Goal: Task Accomplishment & Management: Complete application form

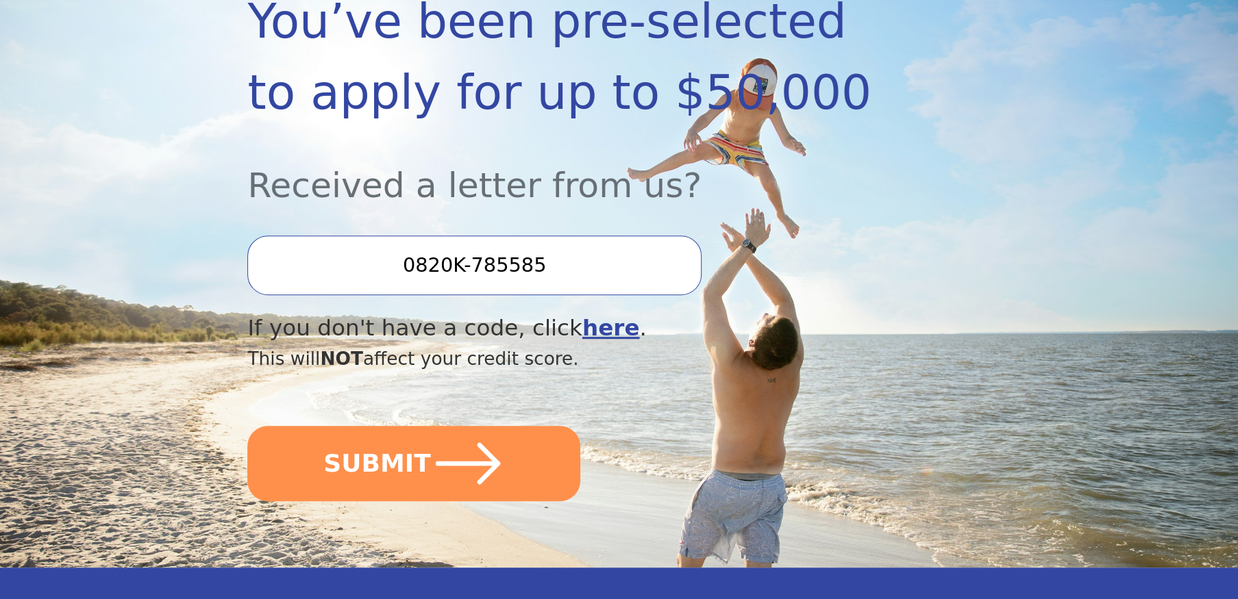
scroll to position [274, 0]
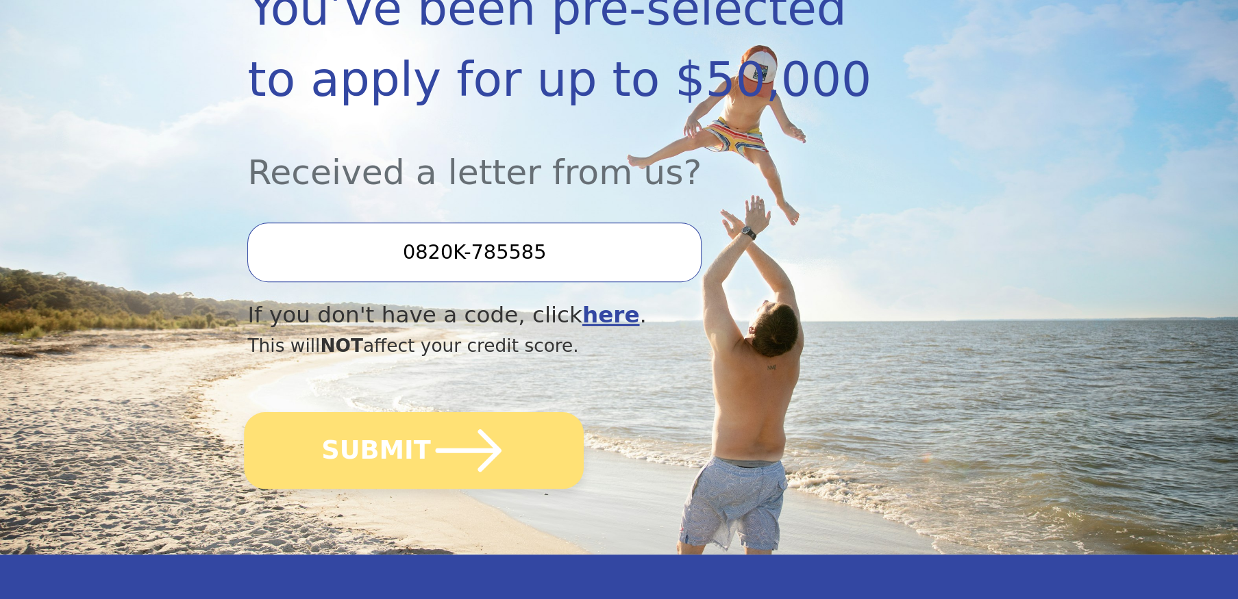
click at [431, 449] on icon "submit" at bounding box center [468, 450] width 75 height 75
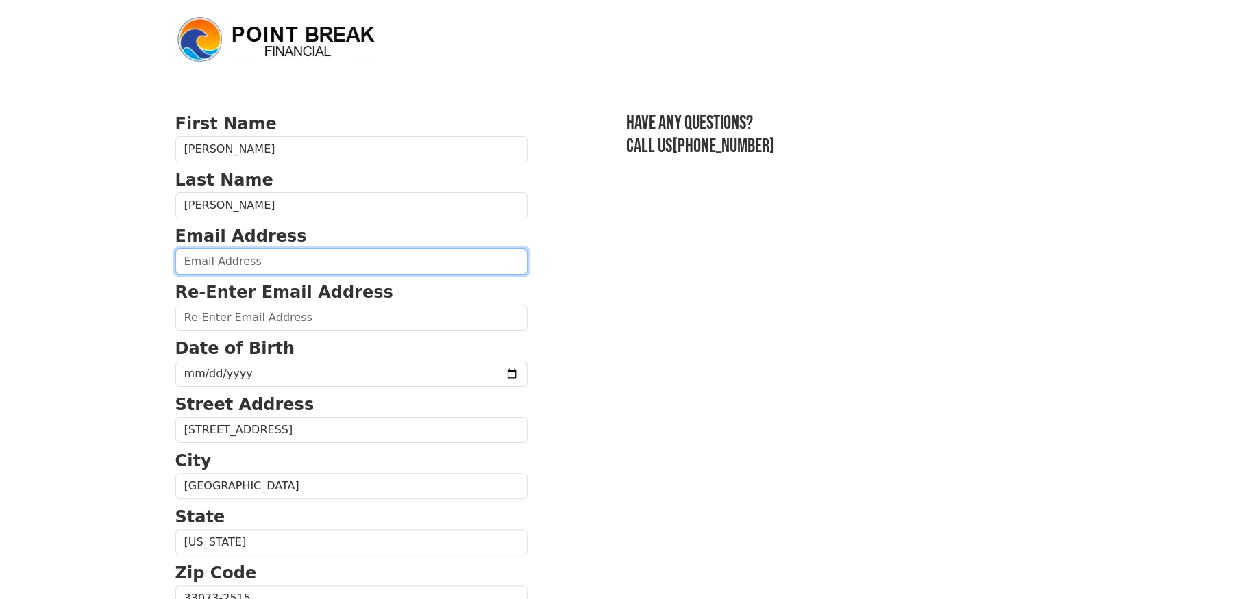
click at [246, 260] on input "email" at bounding box center [351, 262] width 352 height 26
type input "[EMAIL_ADDRESS][DOMAIN_NAME]"
type input "[PHONE_NUMBER]"
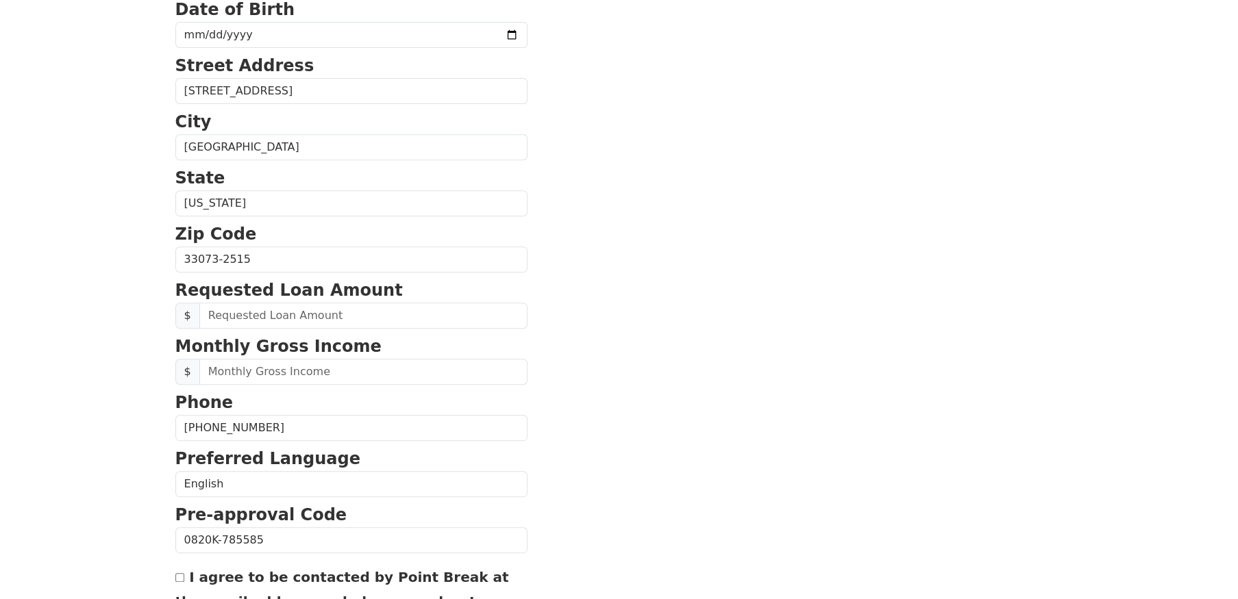
scroll to position [123, 0]
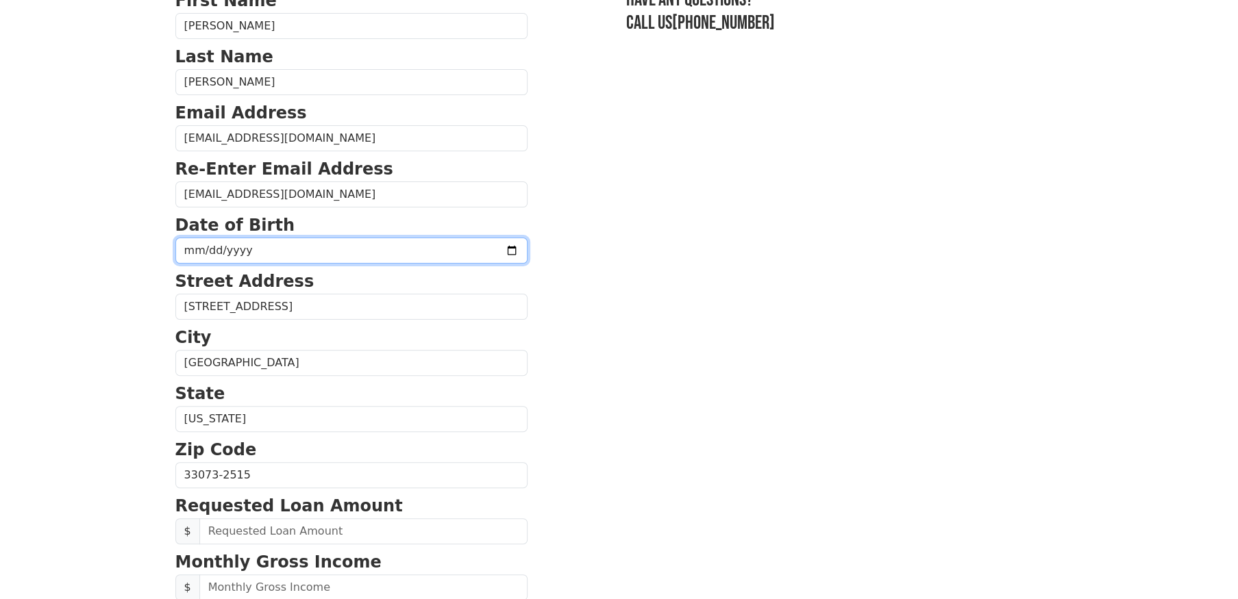
click at [189, 251] on input "date" at bounding box center [351, 251] width 352 height 26
type input "[DATE]"
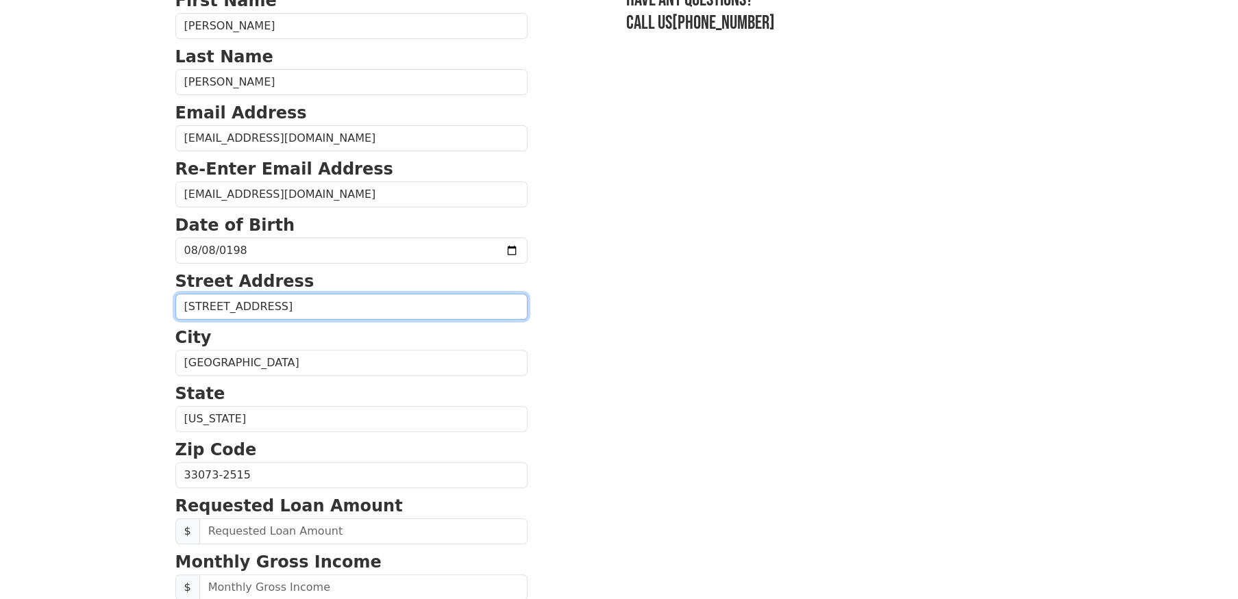
drag, startPoint x: 244, startPoint y: 308, endPoint x: 151, endPoint y: 310, distance: 93.2
click at [151, 310] on body "First Name [PERSON_NAME] Last Name [PERSON_NAME] Email Address [EMAIL_ADDRESS][…" at bounding box center [619, 176] width 1238 height 599
type input "[STREET_ADDRESS]"
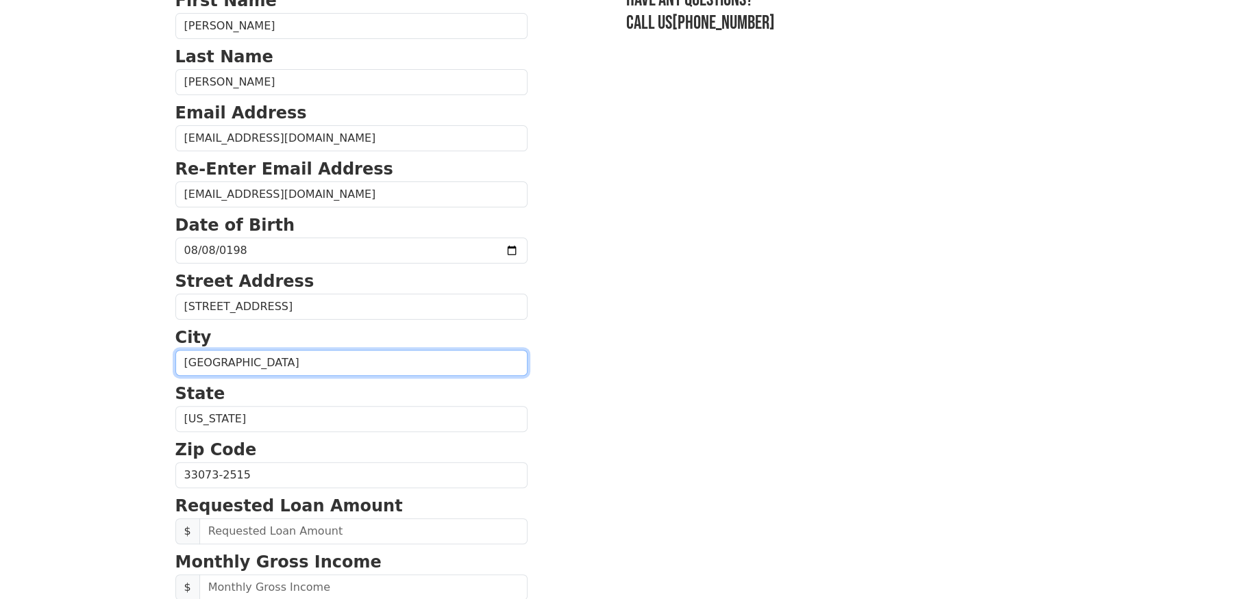
drag, startPoint x: 280, startPoint y: 366, endPoint x: 93, endPoint y: 358, distance: 187.2
click at [93, 358] on body "First Name [PERSON_NAME] Last Name [PERSON_NAME] Email Address [EMAIL_ADDRESS][…" at bounding box center [619, 176] width 1238 height 599
type input "[GEOGRAPHIC_DATA]"
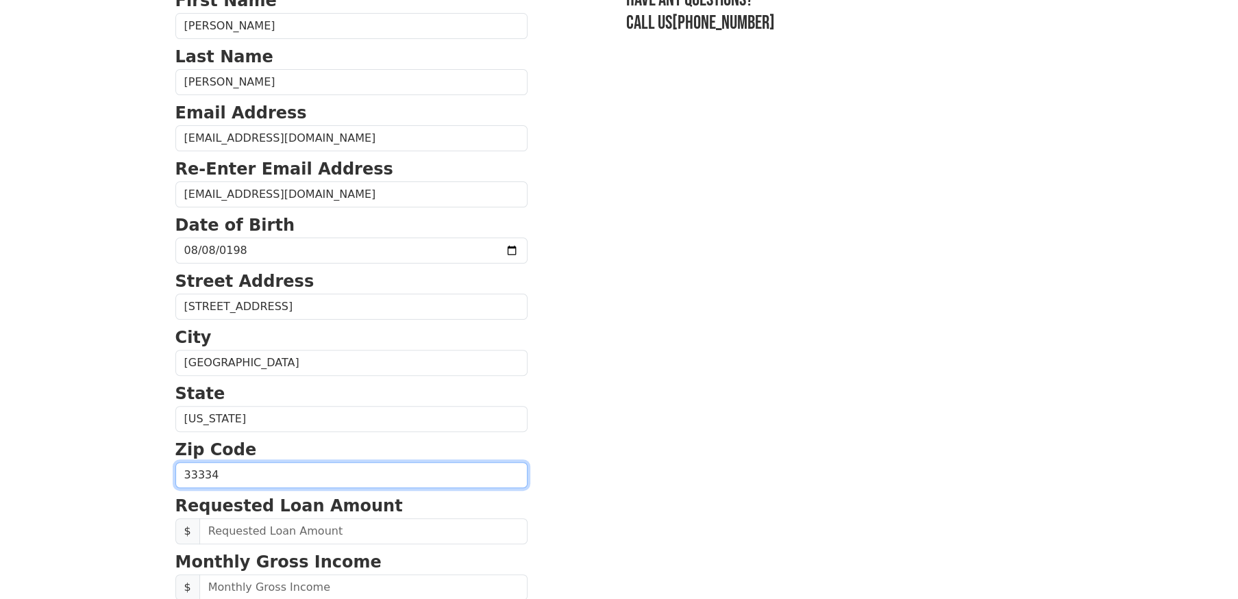
type input "33334"
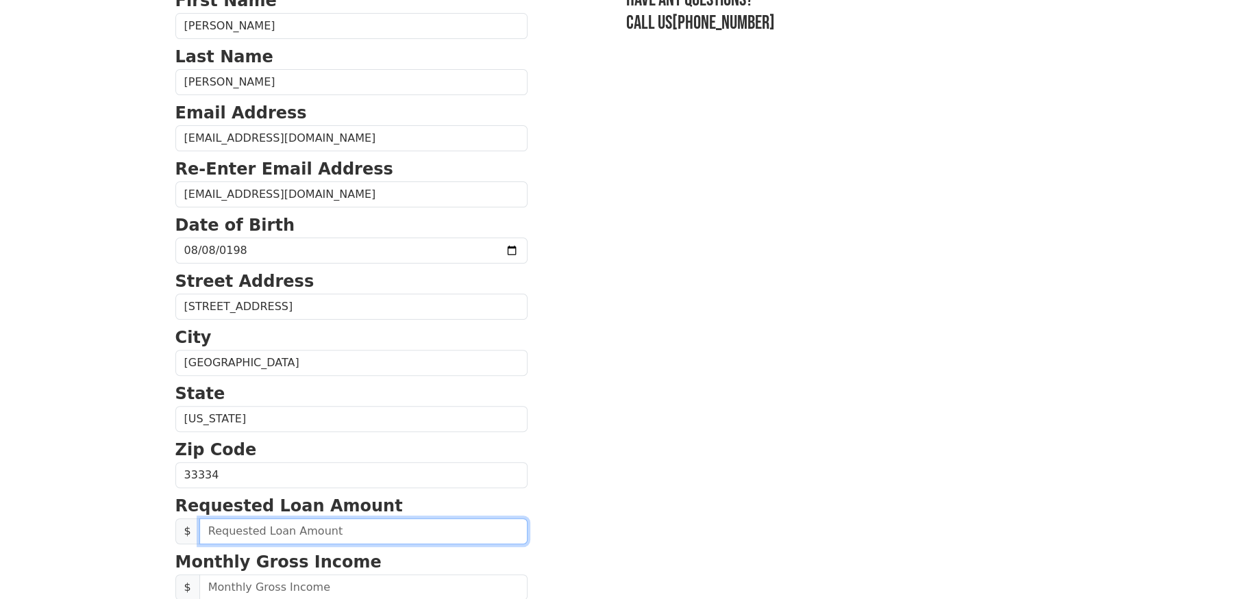
drag, startPoint x: 242, startPoint y: 534, endPoint x: 203, endPoint y: 534, distance: 38.4
click at [203, 534] on input "text" at bounding box center [363, 532] width 328 height 26
type input "10,000.00"
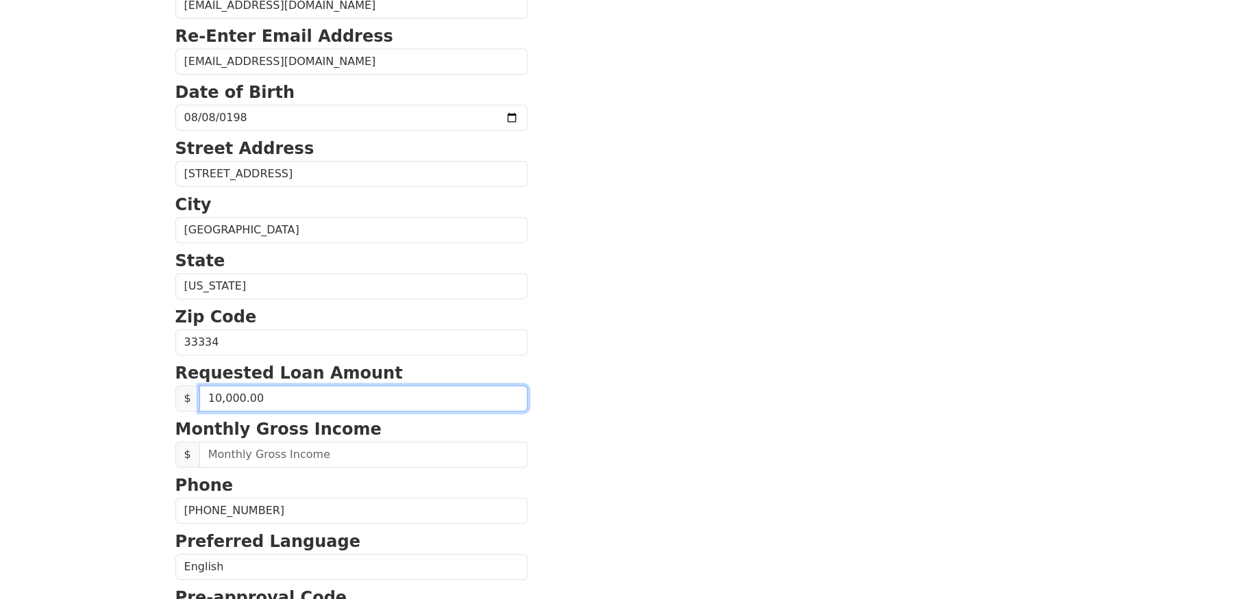
scroll to position [397, 0]
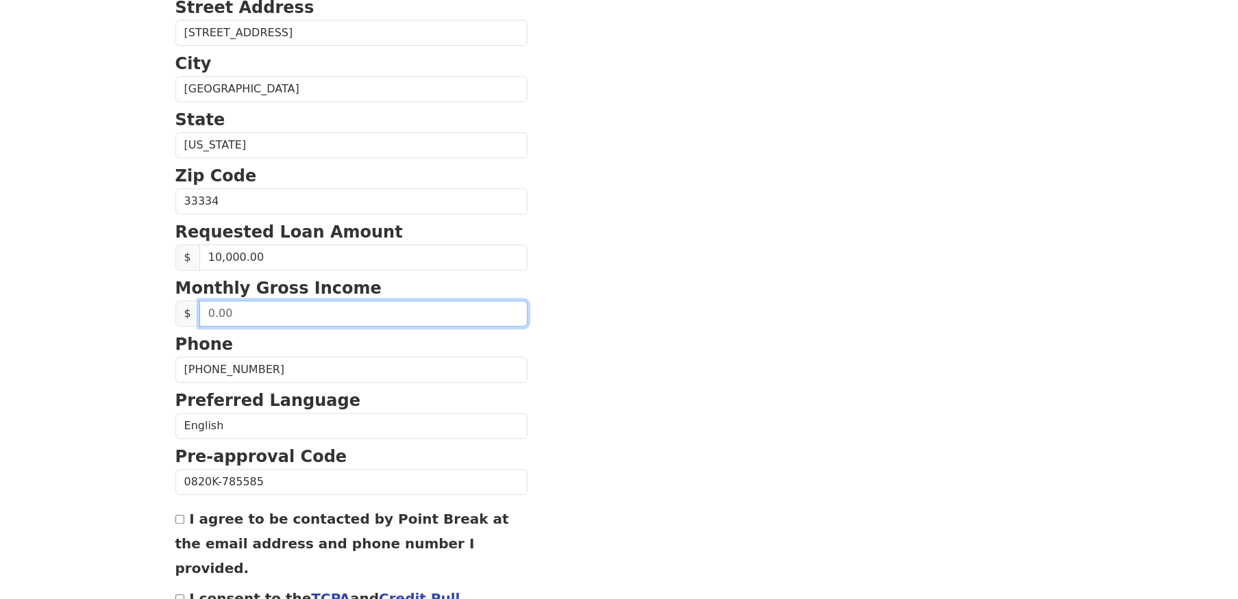
click at [223, 312] on input "text" at bounding box center [363, 314] width 328 height 26
click at [208, 314] on input "text" at bounding box center [363, 314] width 328 height 26
type input "4,020.00"
click at [559, 371] on section "First Name [PERSON_NAME] Last Name [PERSON_NAME] Email Address [EMAIL_ADDRESS][…" at bounding box center [619, 202] width 888 height 977
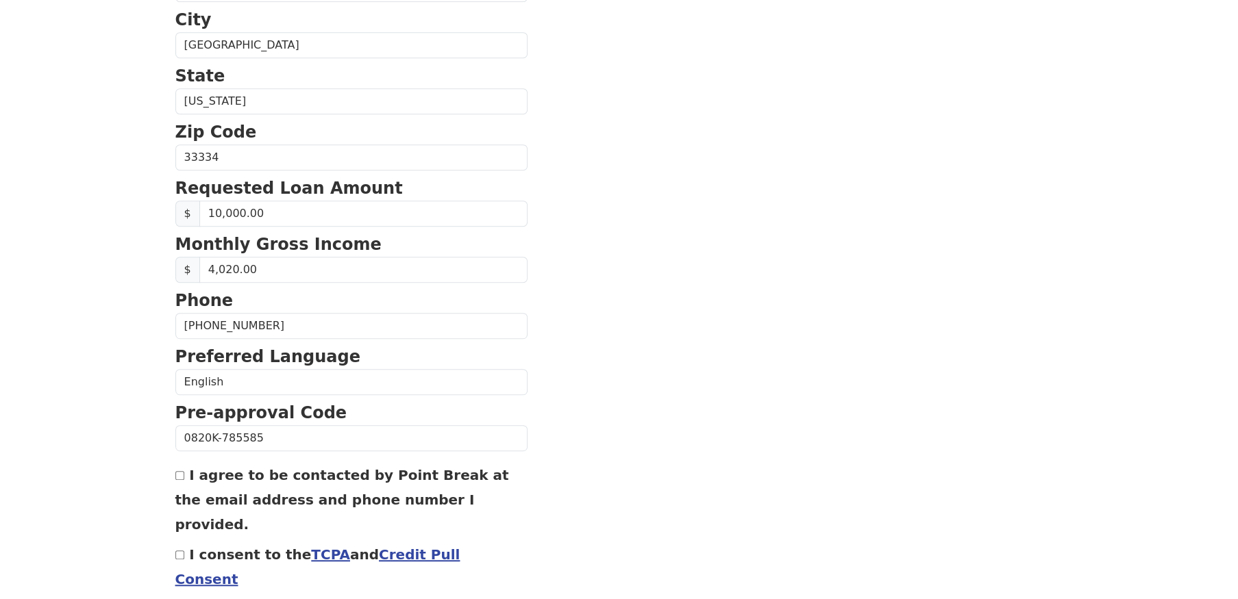
scroll to position [466, 0]
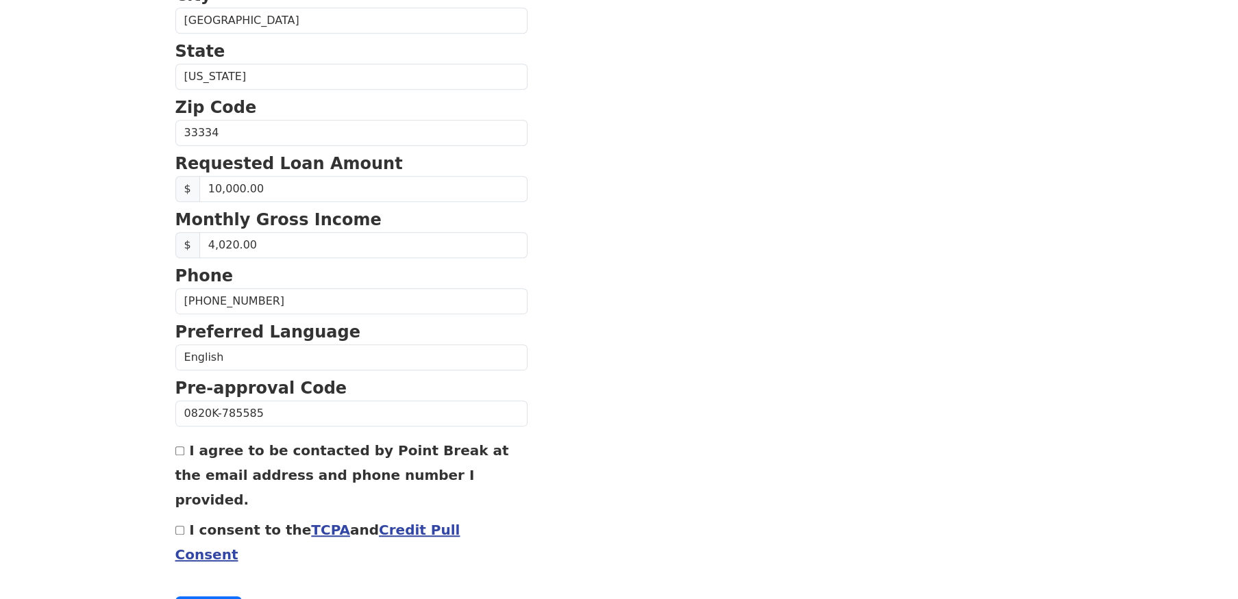
click at [182, 448] on input "I agree to be contacted by Point Break at the email address and phone number I …" at bounding box center [179, 451] width 9 height 9
checkbox input "true"
click at [179, 526] on input "I consent to the TCPA and Credit Pull Consent" at bounding box center [179, 530] width 9 height 9
checkbox input "true"
click at [197, 597] on button "Continue" at bounding box center [208, 610] width 67 height 26
